Goal: Find specific page/section: Find specific page/section

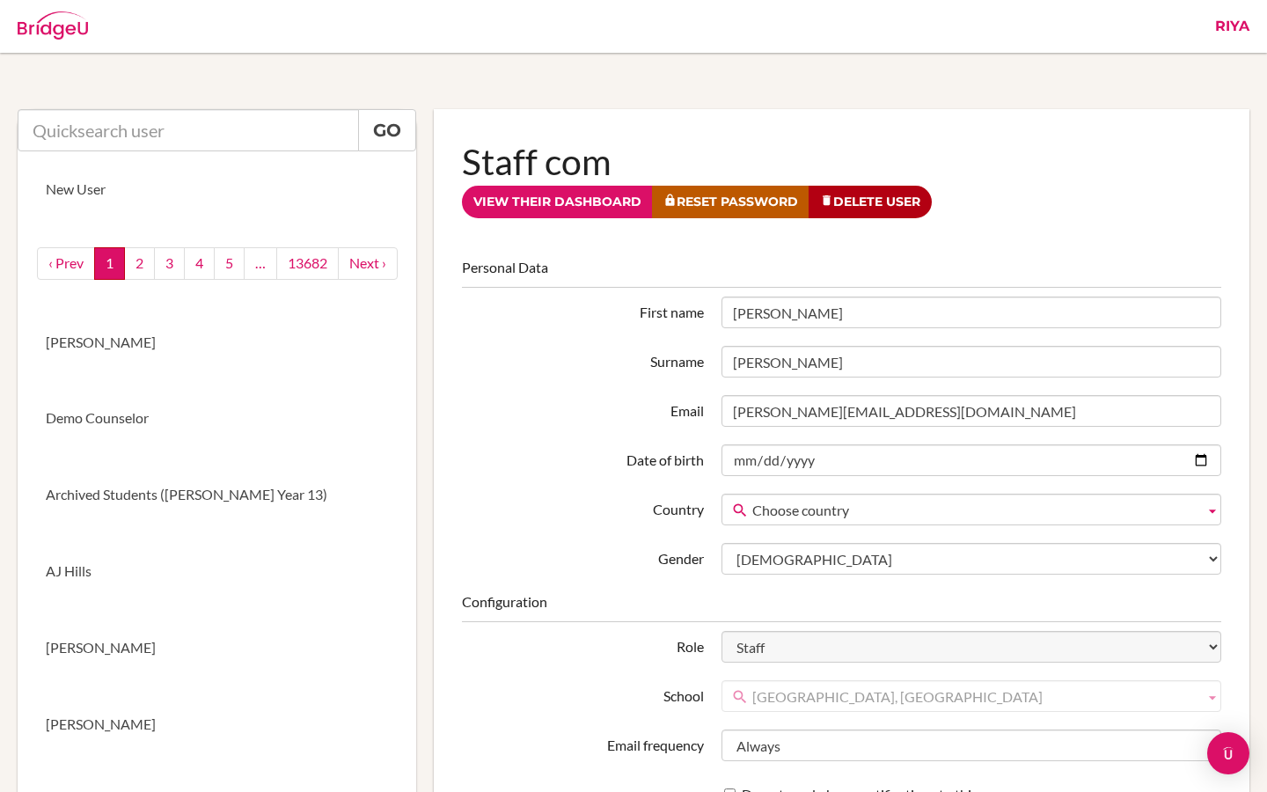
click at [1226, 23] on link "Riya" at bounding box center [1232, 26] width 52 height 53
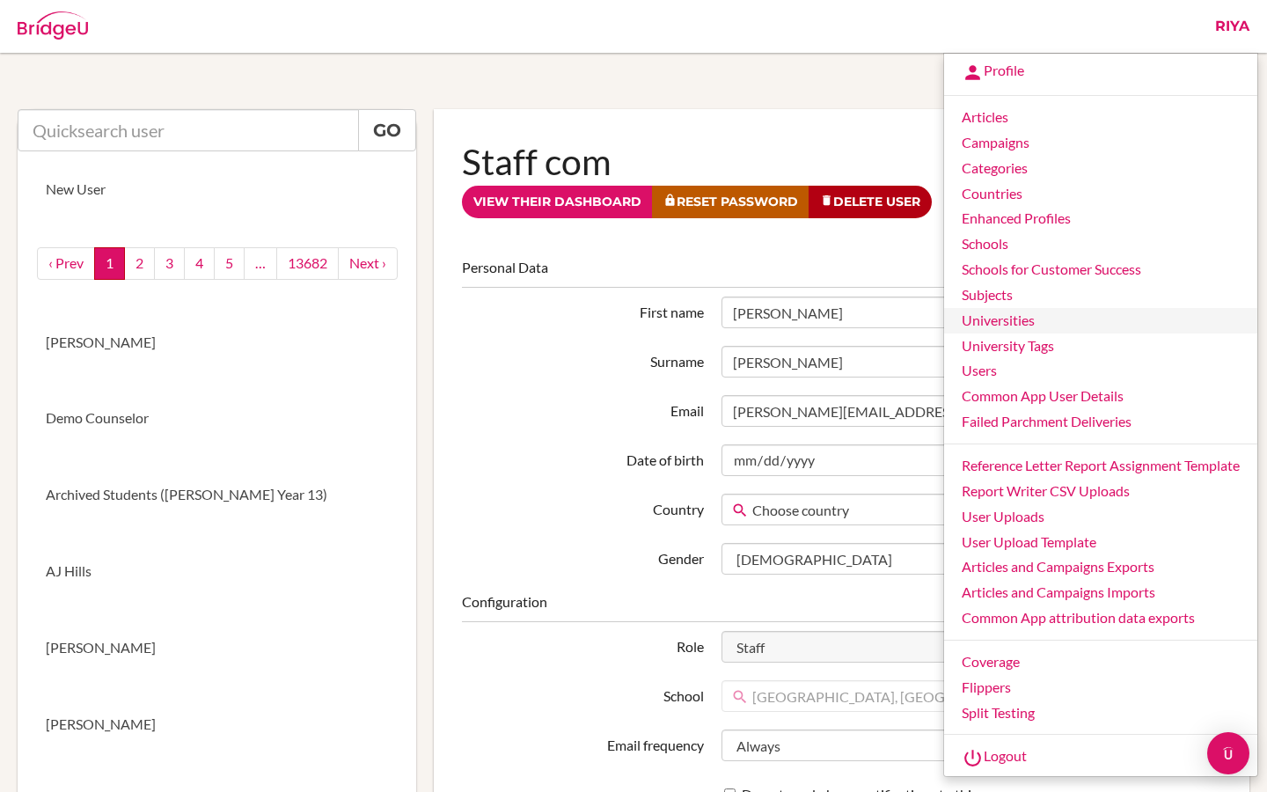
click at [972, 326] on link "Universities" at bounding box center [1100, 321] width 313 height 26
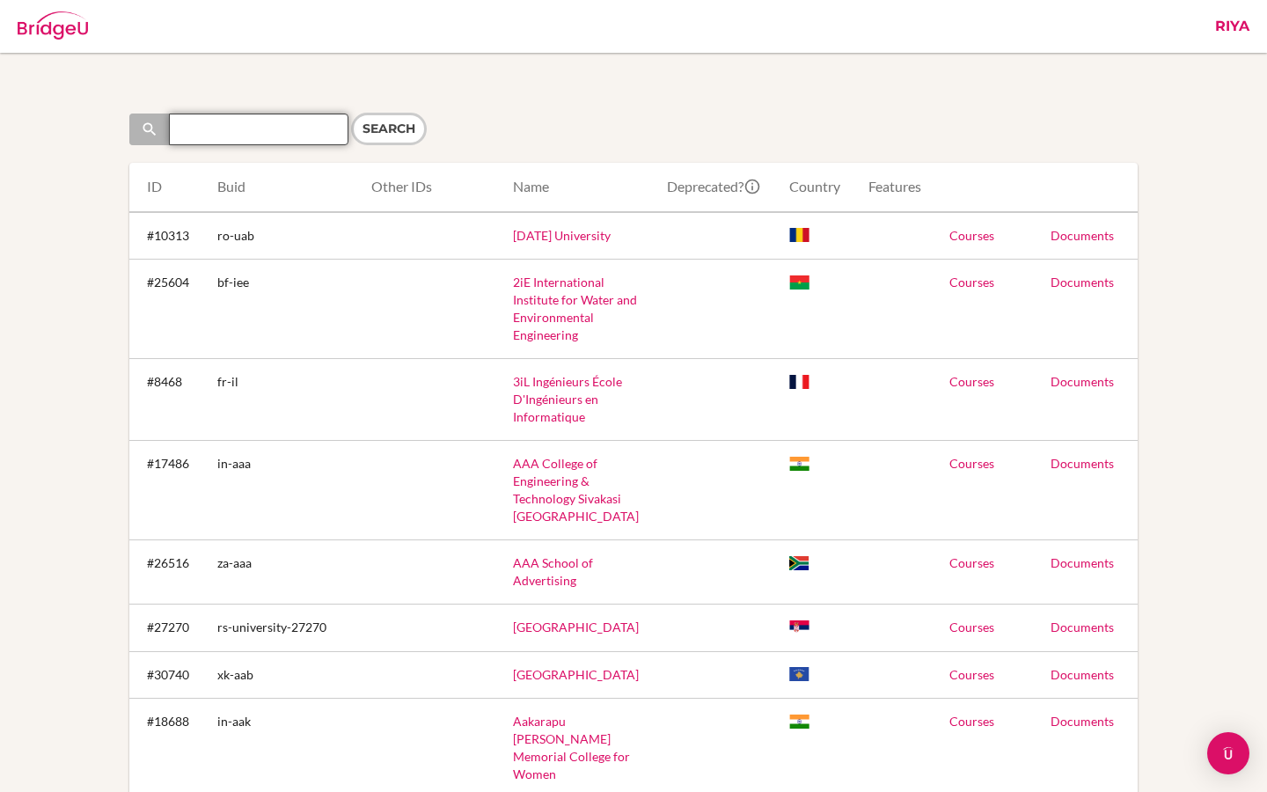
click at [268, 129] on input "Search" at bounding box center [258, 129] width 179 height 32
paste input "Plaksha University"
type input "Plaksha University"
click at [386, 135] on input "Search" at bounding box center [389, 129] width 76 height 33
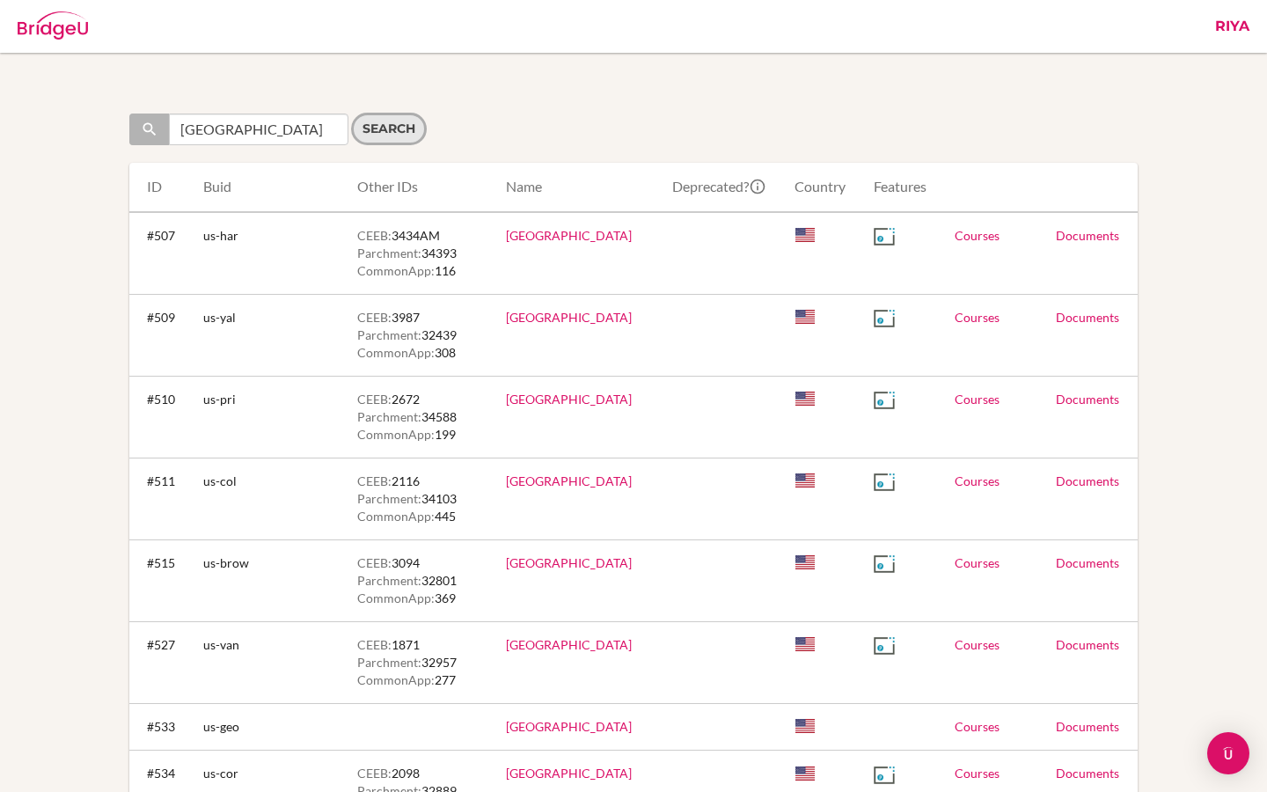
click at [388, 121] on input "Search" at bounding box center [389, 129] width 76 height 33
drag, startPoint x: 232, startPoint y: 131, endPoint x: 318, endPoint y: 130, distance: 85.3
click at [318, 130] on input "Plaksha University" at bounding box center [258, 129] width 179 height 32
type input "Plaksha"
click at [399, 123] on input "Search" at bounding box center [389, 129] width 76 height 33
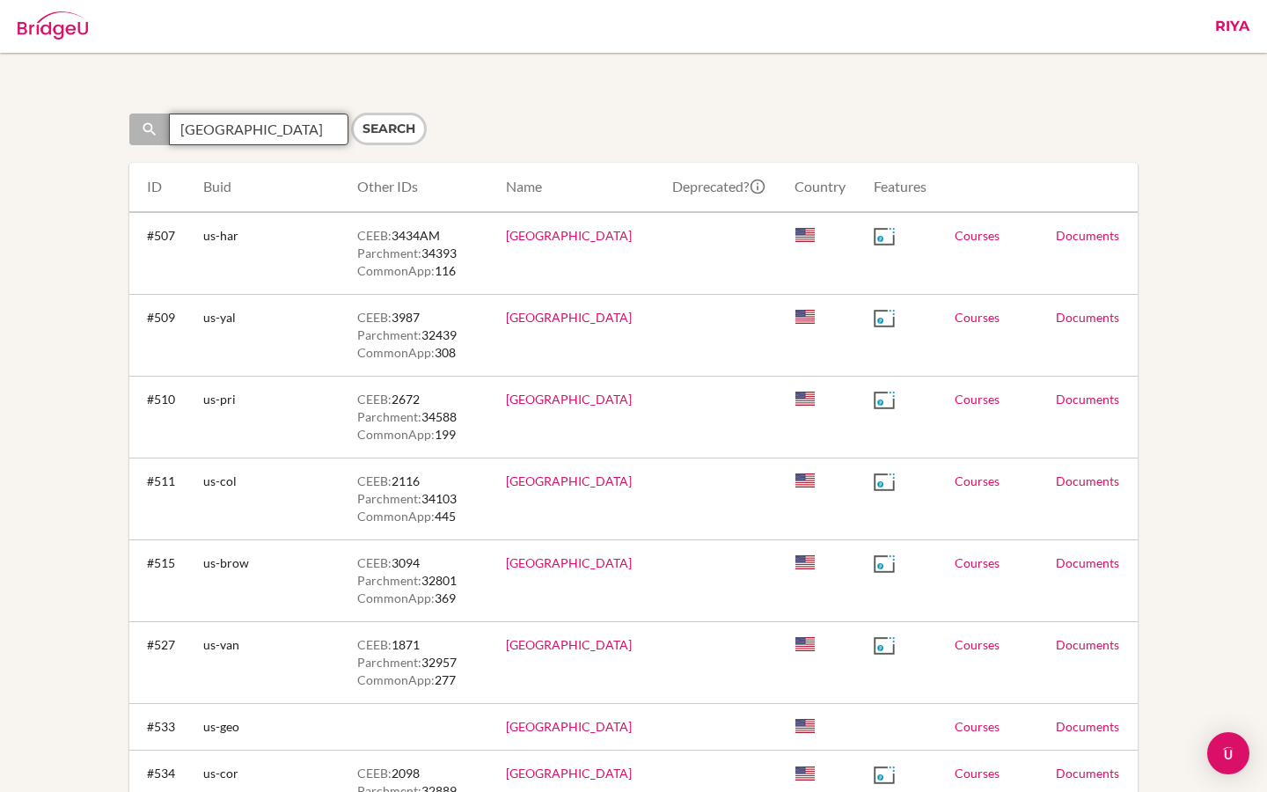
click at [237, 130] on input "Plaksha University" at bounding box center [258, 129] width 179 height 32
drag, startPoint x: 227, startPoint y: 127, endPoint x: 295, endPoint y: 127, distance: 67.7
click at [295, 128] on input "Plaksha University" at bounding box center [258, 129] width 179 height 32
type input "Plaksha"
click at [390, 129] on input "Search" at bounding box center [389, 129] width 76 height 33
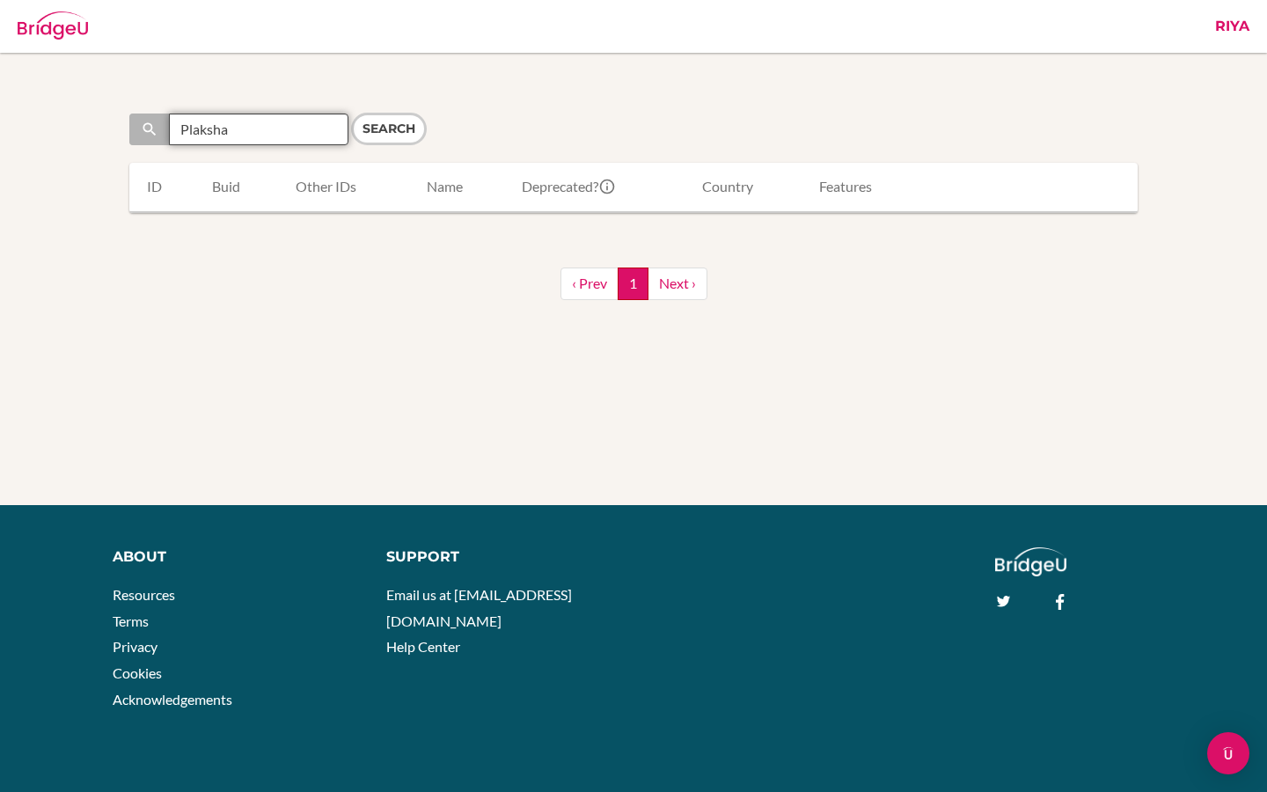
drag, startPoint x: 253, startPoint y: 128, endPoint x: 175, endPoint y: 130, distance: 77.5
click at [175, 130] on input "Plaksha" at bounding box center [258, 129] width 179 height 32
paste input "Atlas SkillTech University"
drag, startPoint x: 266, startPoint y: 129, endPoint x: 348, endPoint y: 128, distance: 82.7
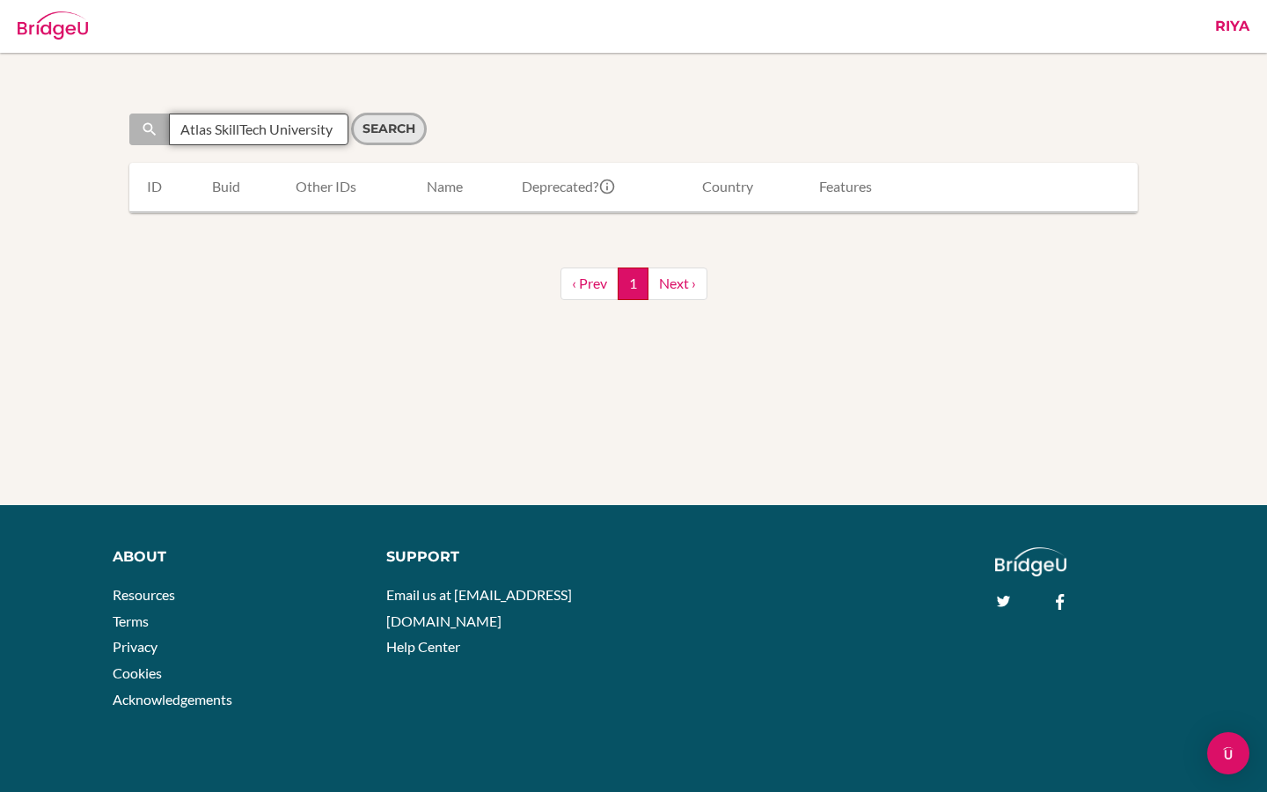
click at [348, 128] on form "Search Atlas SkillTech University Search" at bounding box center [376, 129] width 495 height 33
type input "Atlas SkillTech"
click at [380, 123] on input "Search" at bounding box center [389, 129] width 76 height 33
drag, startPoint x: 271, startPoint y: 128, endPoint x: 217, endPoint y: 129, distance: 53.7
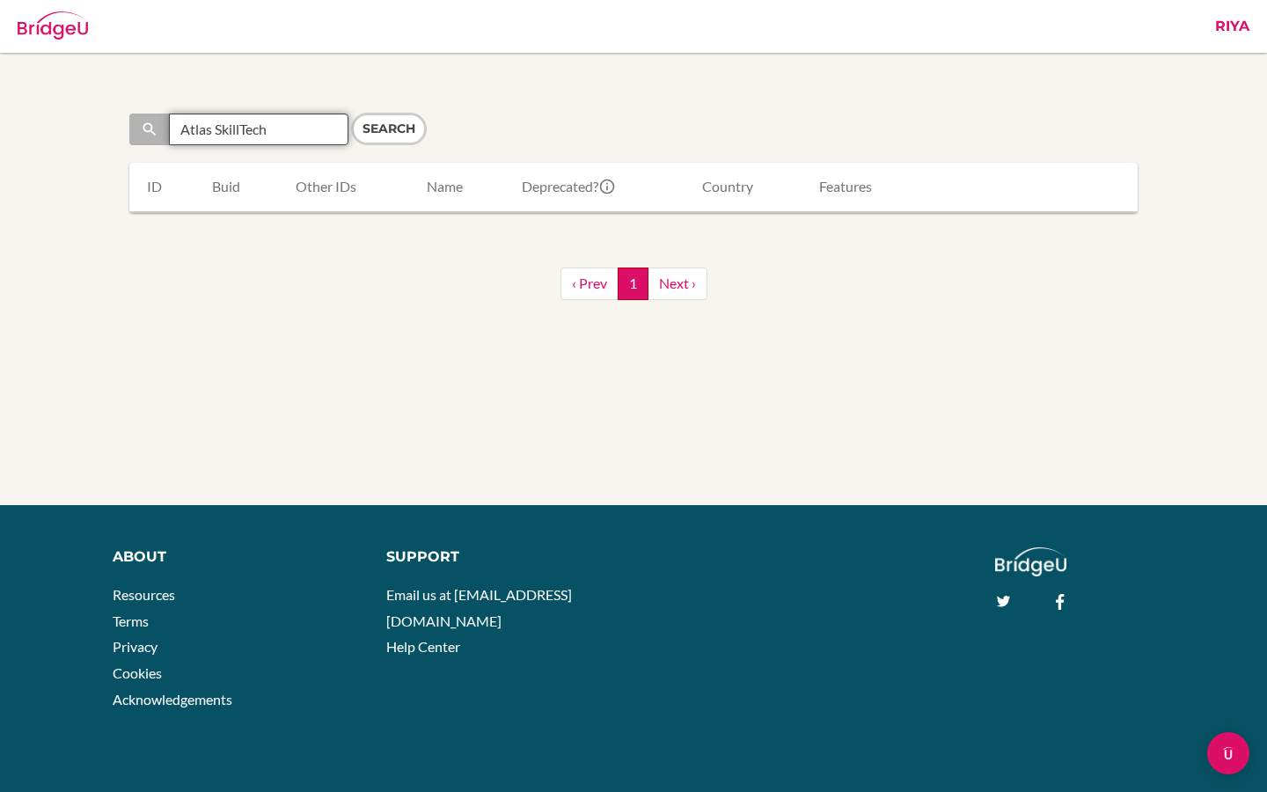
click at [217, 129] on input "Atlas SkillTech" at bounding box center [258, 129] width 179 height 32
type input "Atlas"
click at [376, 122] on input "Search" at bounding box center [389, 129] width 76 height 33
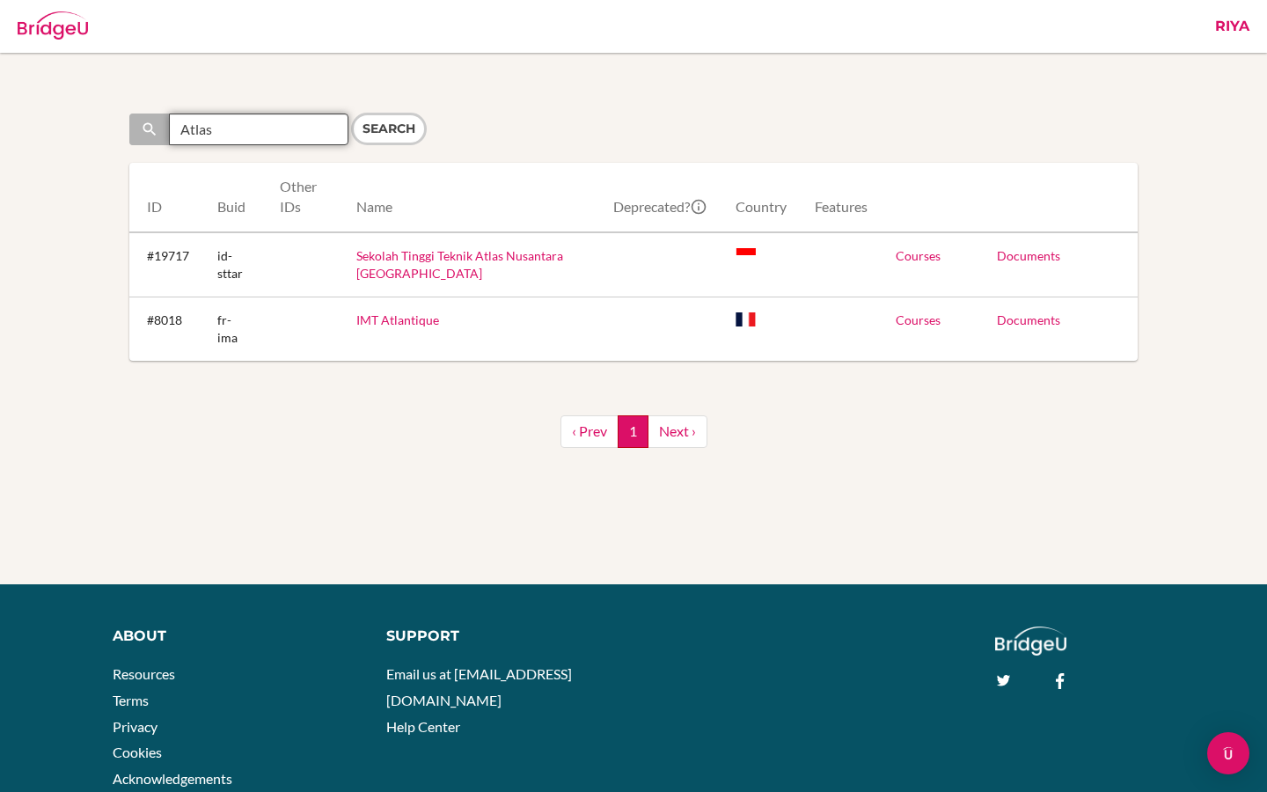
drag, startPoint x: 249, startPoint y: 133, endPoint x: 174, endPoint y: 130, distance: 74.8
click at [174, 130] on input "Atlas" at bounding box center [258, 129] width 179 height 32
paste input "Universal AI"
type input "Universal AI"
click at [364, 134] on input "Search" at bounding box center [389, 129] width 76 height 33
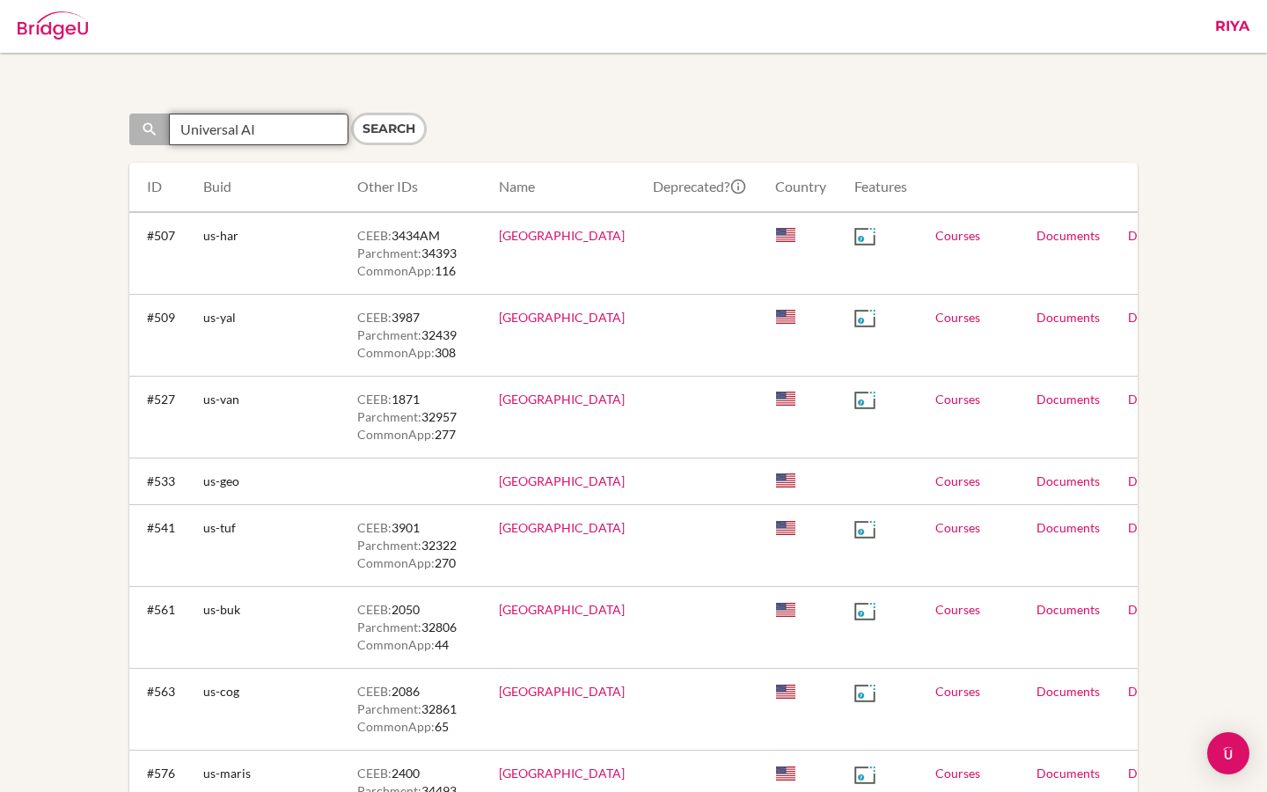
drag, startPoint x: 240, startPoint y: 132, endPoint x: 259, endPoint y: 132, distance: 18.5
click at [259, 132] on input "Universal AI" at bounding box center [258, 129] width 179 height 32
type input "Universal"
click at [381, 139] on input "Search" at bounding box center [389, 129] width 76 height 33
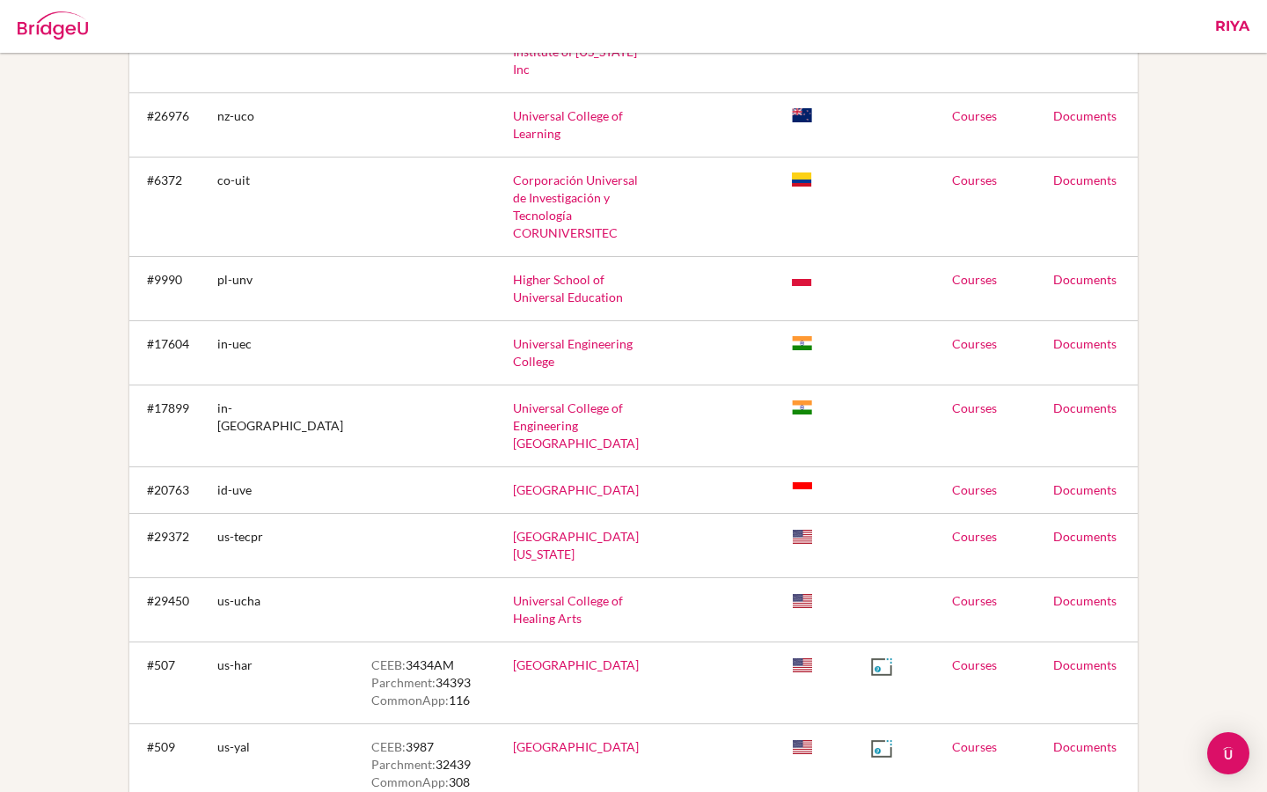
scroll to position [22, 0]
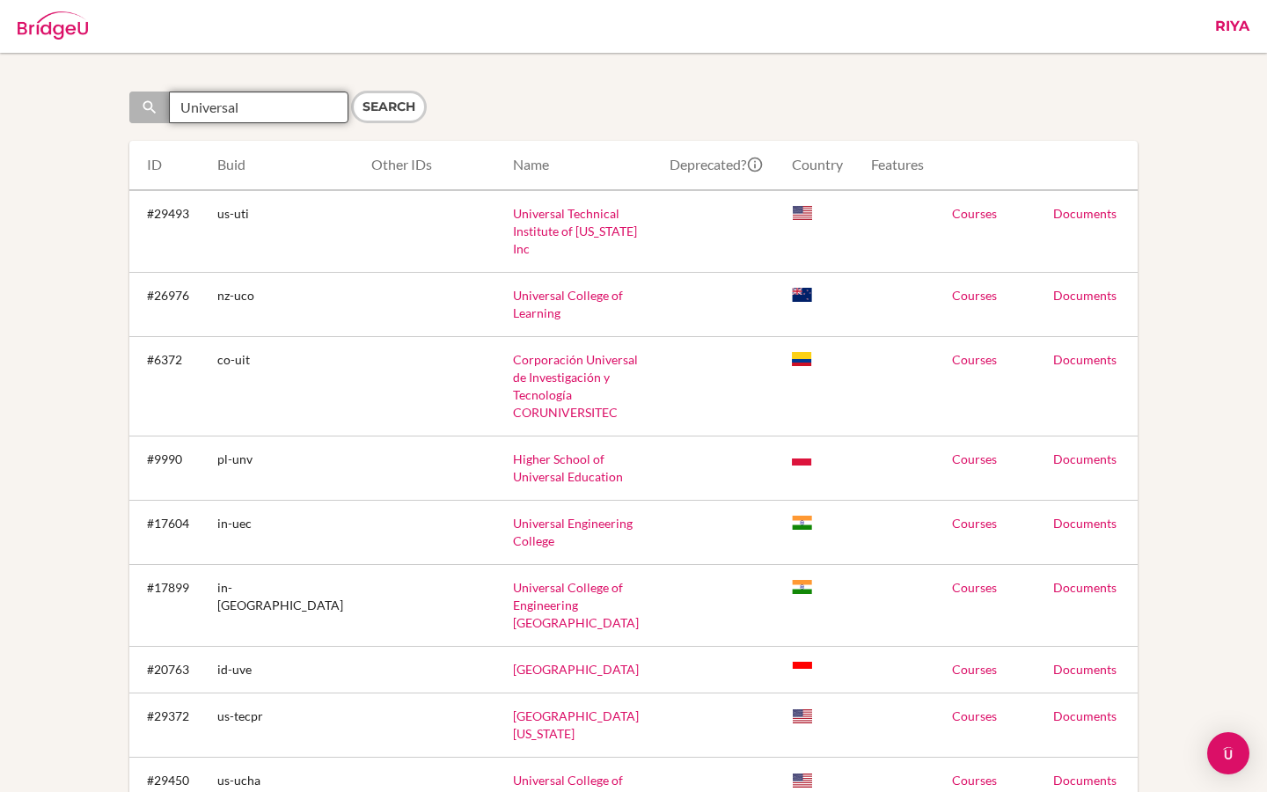
drag, startPoint x: 260, startPoint y: 108, endPoint x: 155, endPoint y: 108, distance: 105.6
click at [155, 108] on div "Universal" at bounding box center [238, 107] width 219 height 32
type input "vijay"
click at [351, 91] on input "Search" at bounding box center [389, 107] width 76 height 33
click at [377, 106] on form "Search vijay Search" at bounding box center [376, 107] width 495 height 33
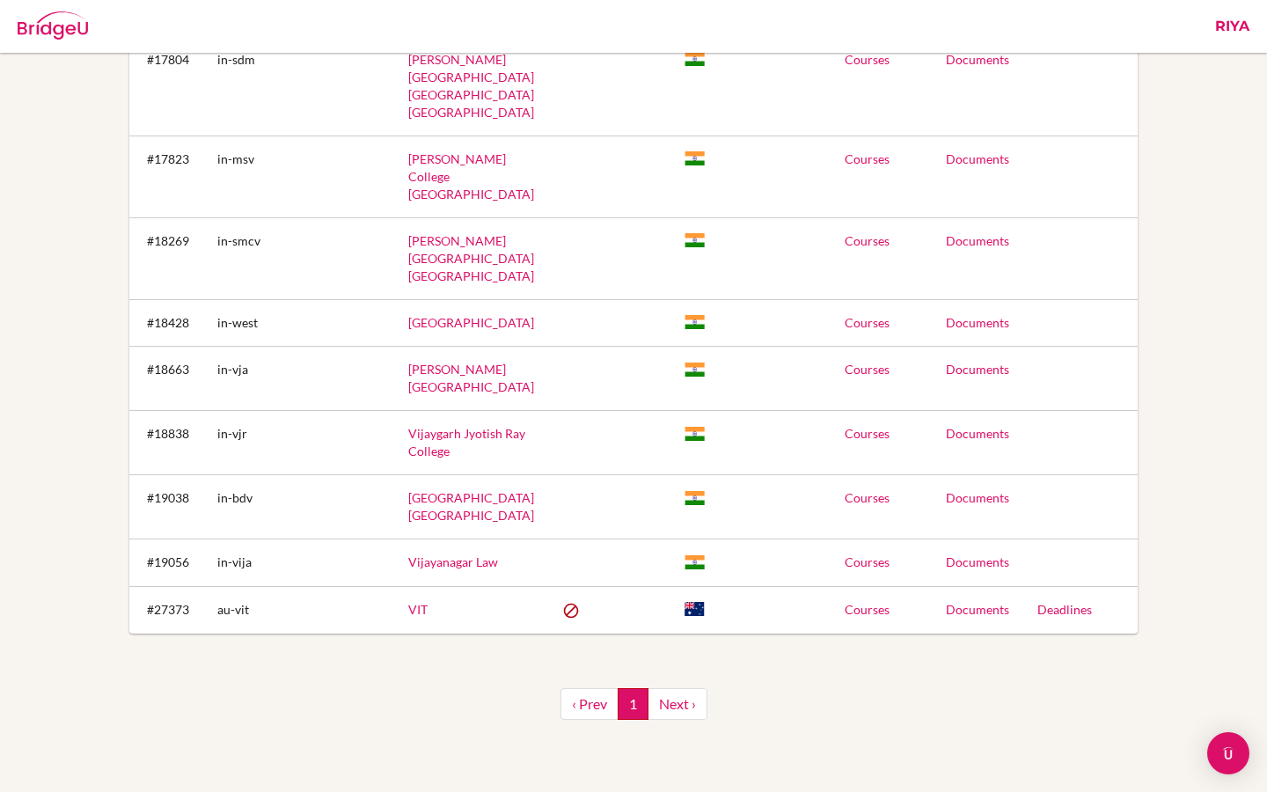
scroll to position [787, 0]
